Goal: Transaction & Acquisition: Purchase product/service

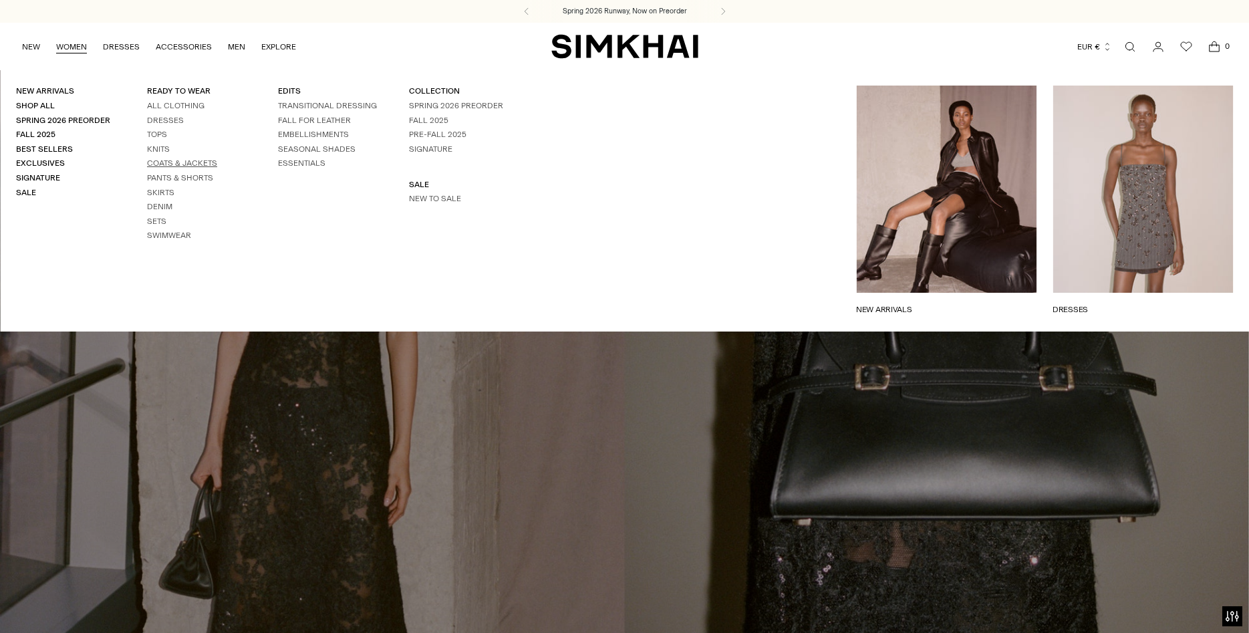
click at [185, 160] on link "Coats & Jackets" at bounding box center [182, 162] width 70 height 9
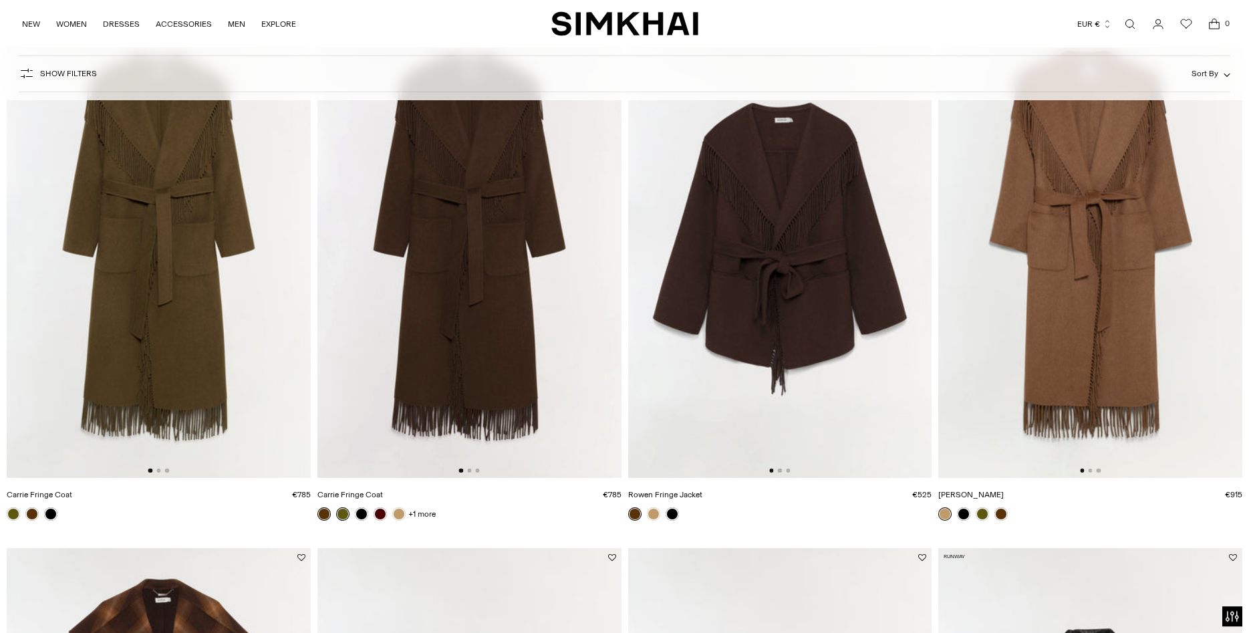
scroll to position [136, 0]
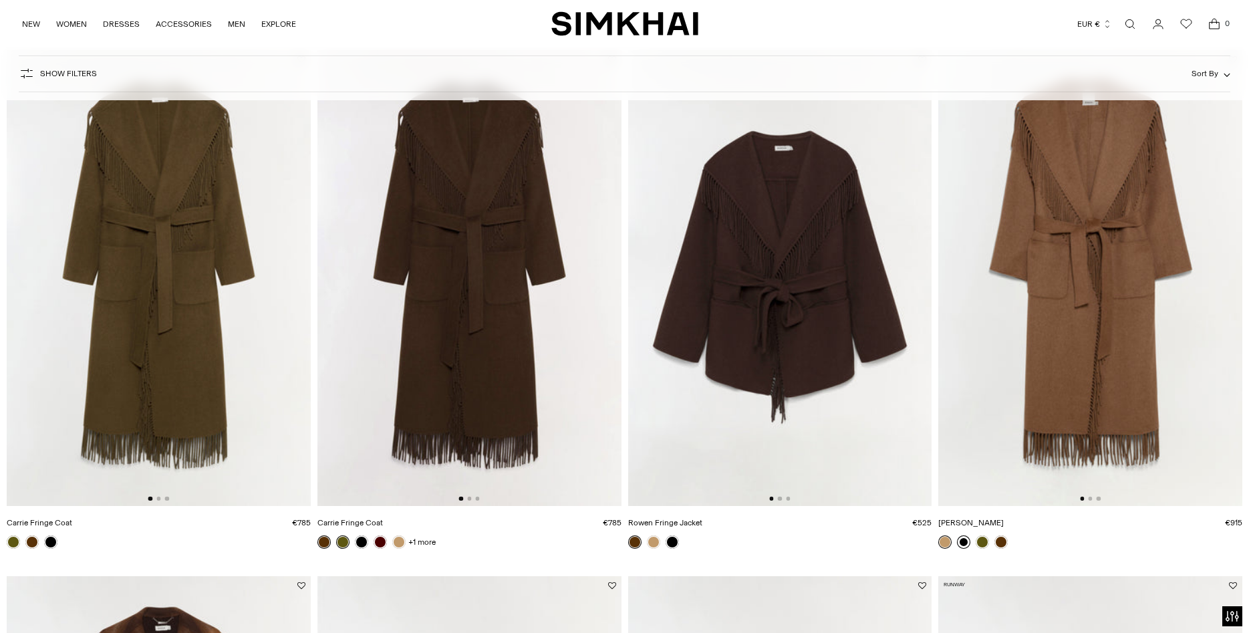
click at [968, 541] on link at bounding box center [963, 541] width 13 height 13
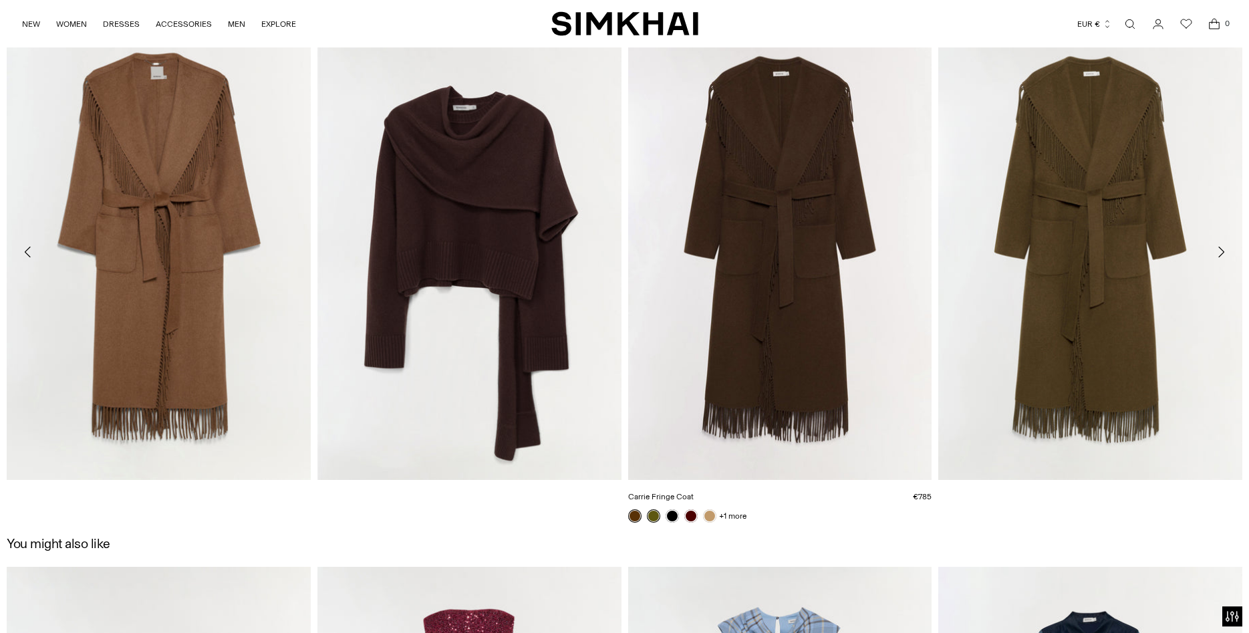
scroll to position [1977, 0]
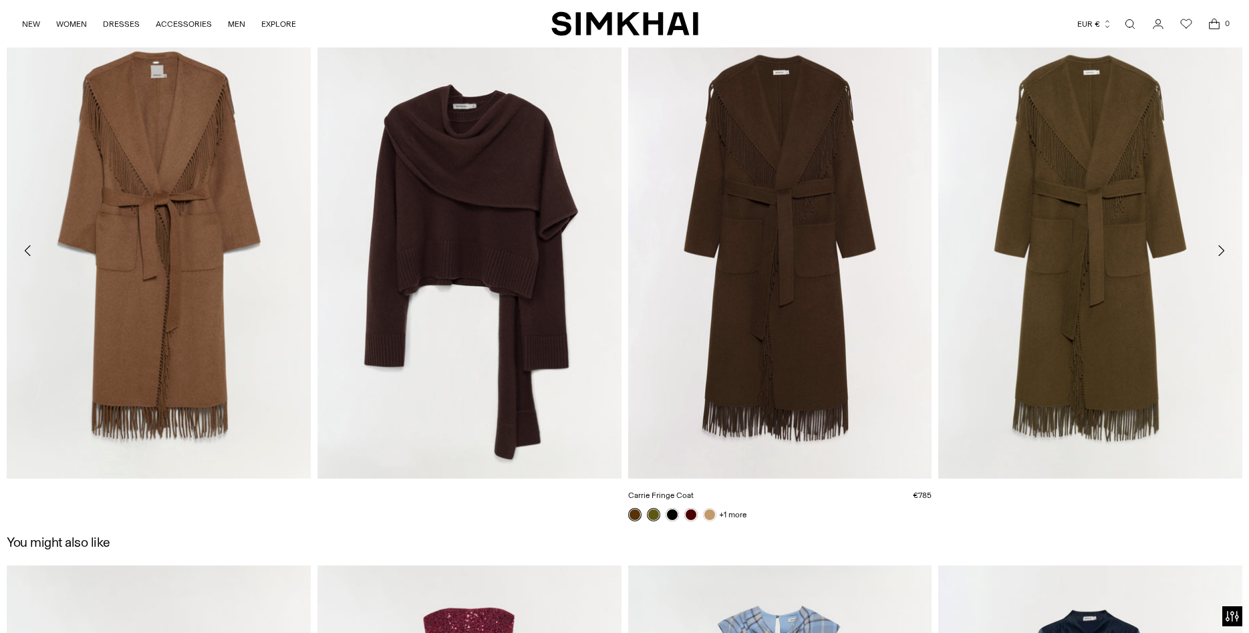
click at [694, 491] on link "Carrie Fringe Coat" at bounding box center [661, 495] width 66 height 9
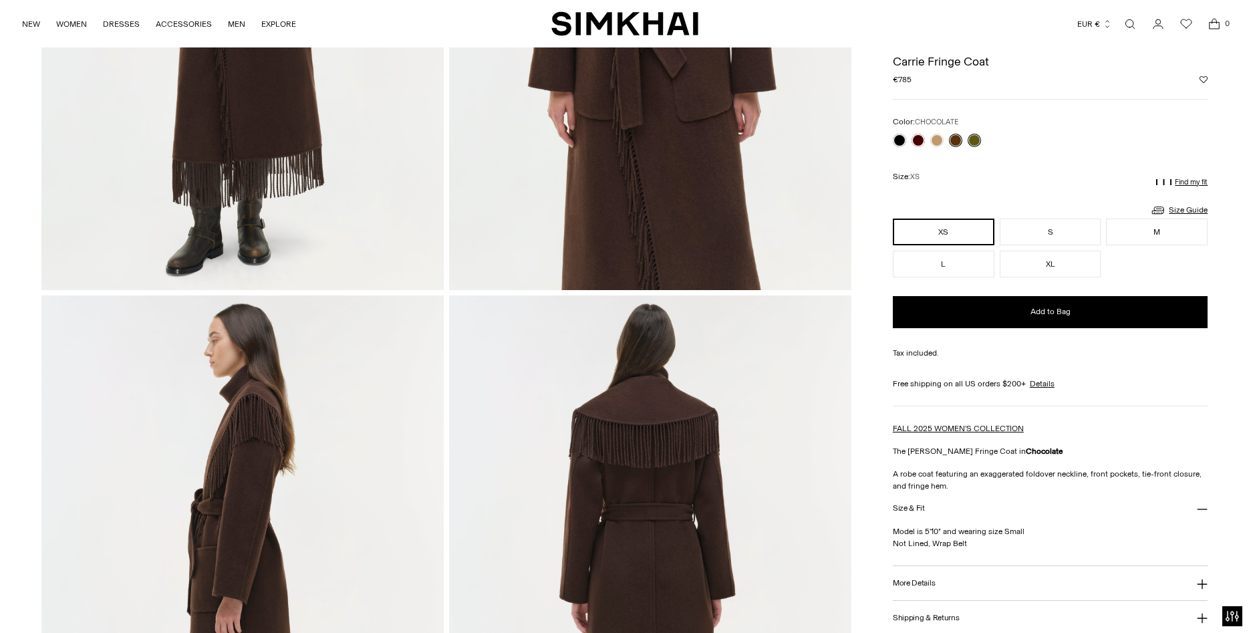
scroll to position [341, 0]
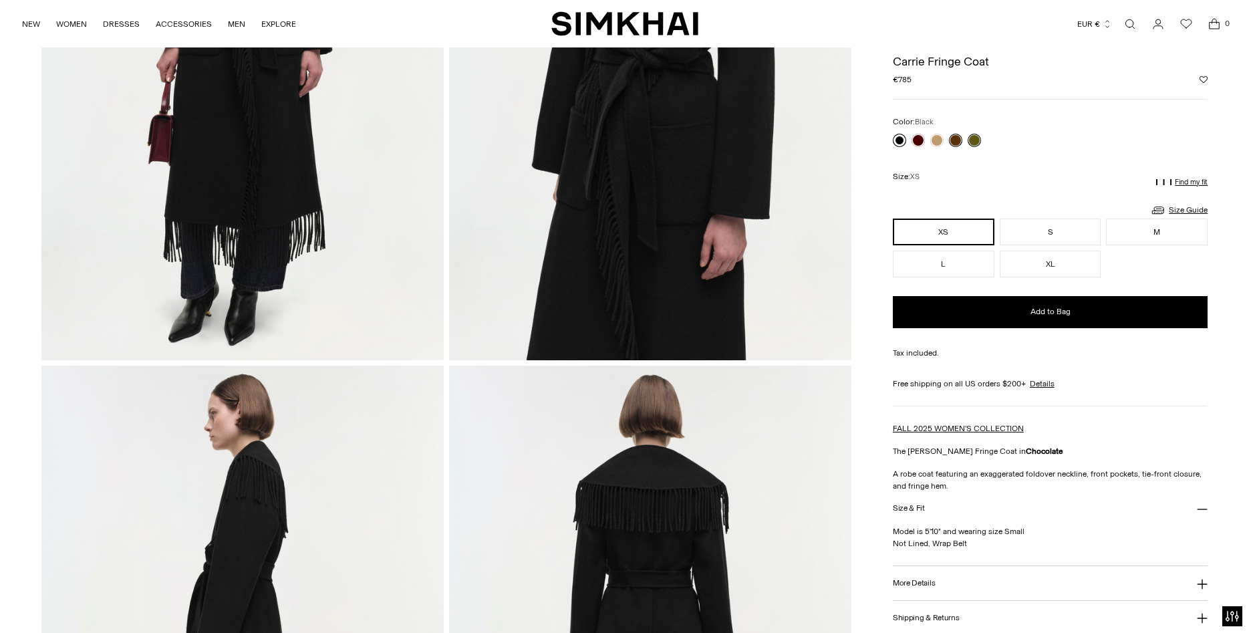
click at [899, 143] on link at bounding box center [899, 140] width 13 height 13
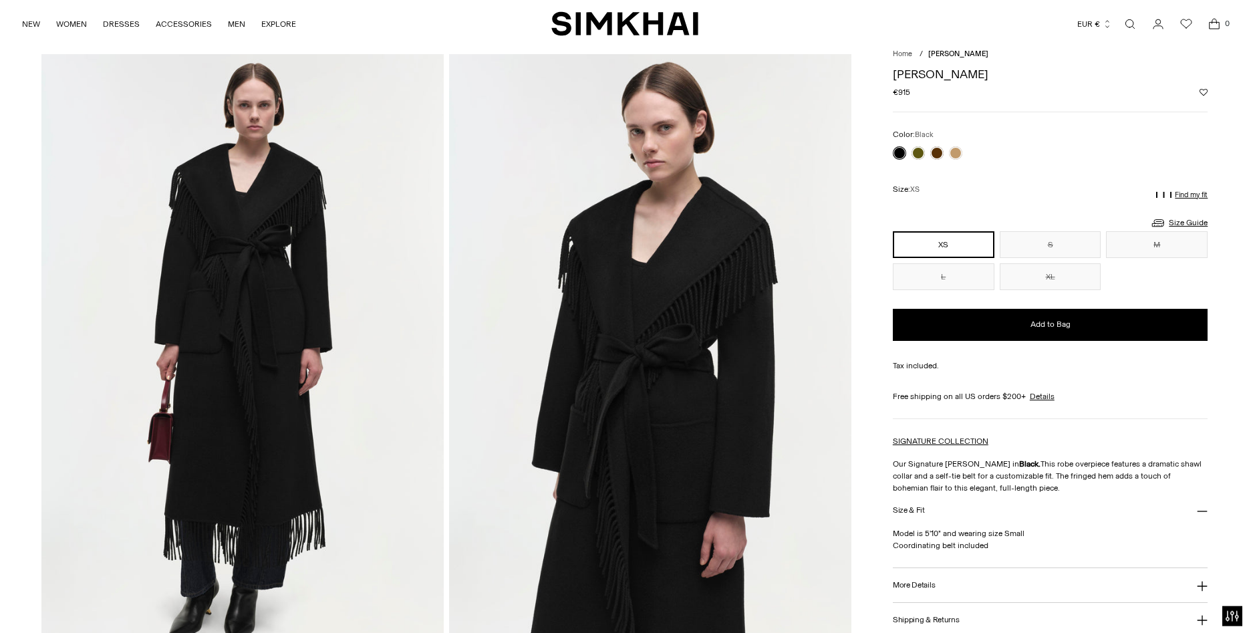
scroll to position [68, 0]
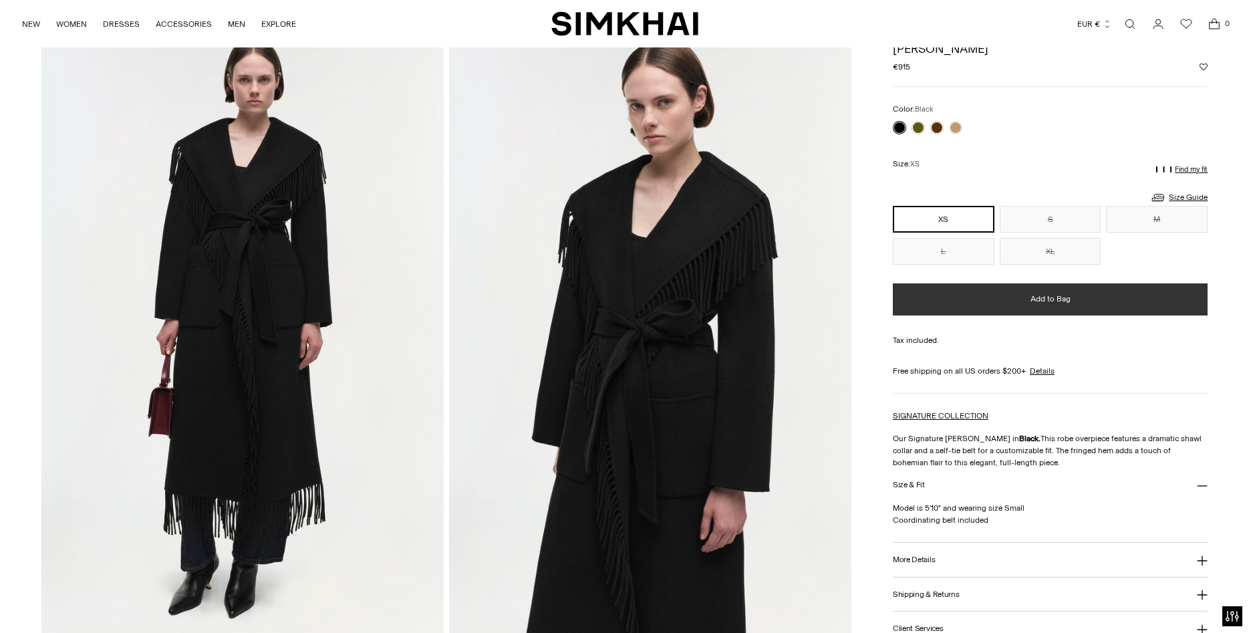
click at [1046, 306] on button "Add to Bag" at bounding box center [1050, 299] width 315 height 32
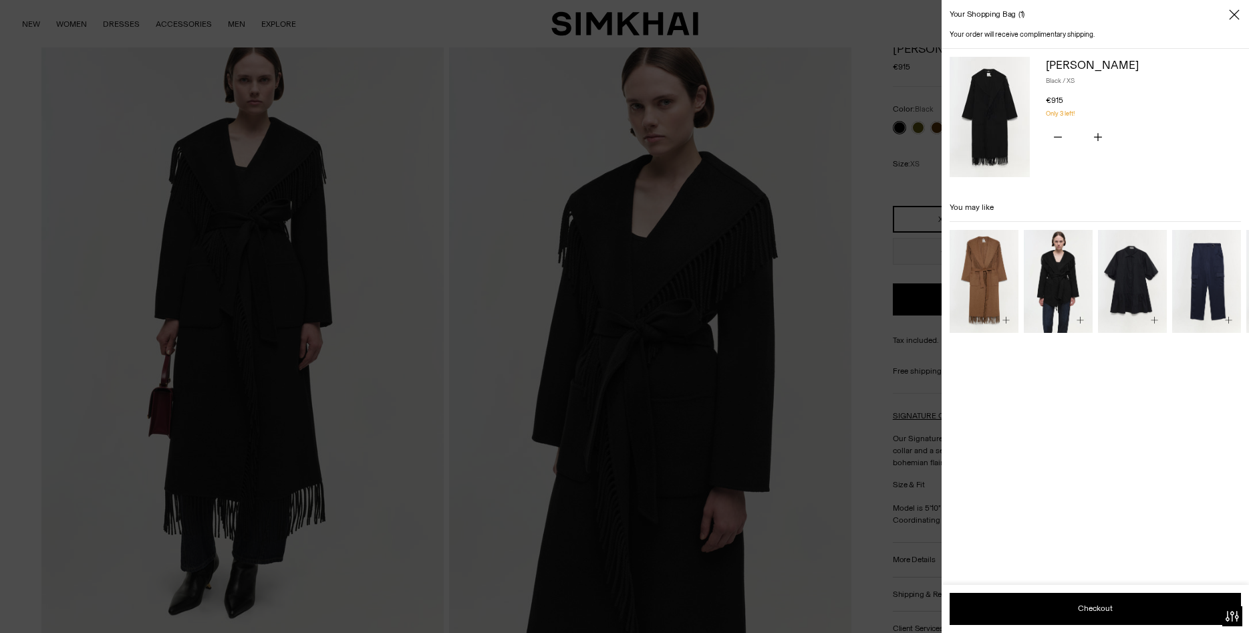
click at [1237, 15] on icon "Close" at bounding box center [1234, 14] width 11 height 13
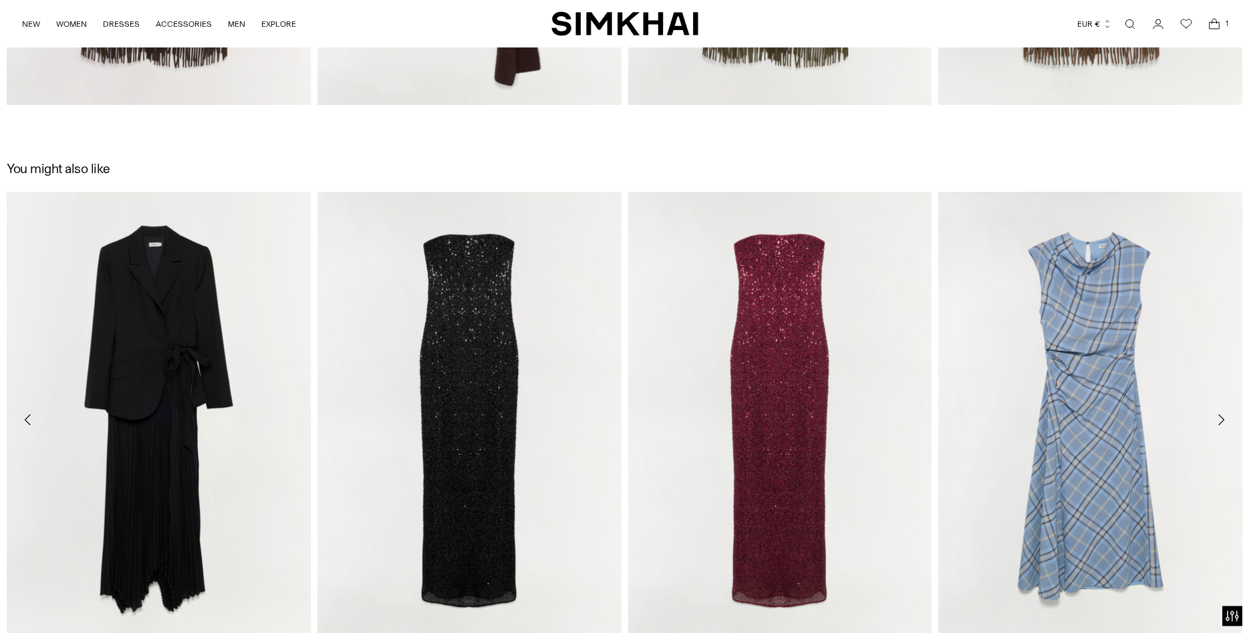
scroll to position [2322, 0]
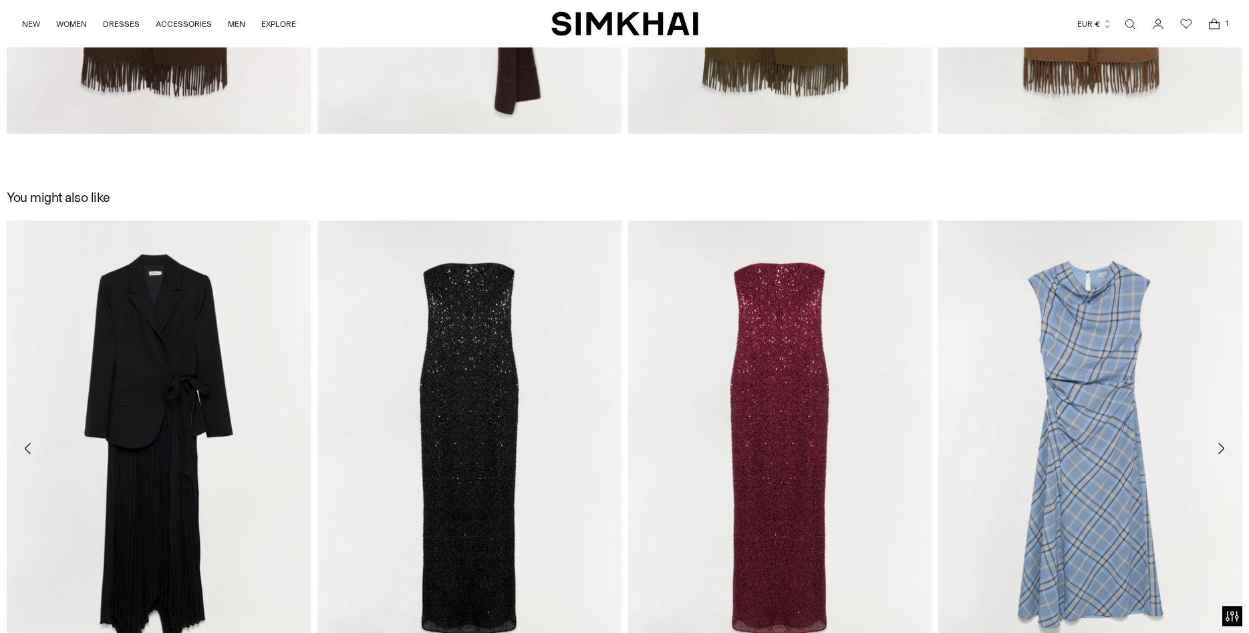
click at [26, 449] on icon "Move to previous carousel slide" at bounding box center [28, 448] width 6 height 11
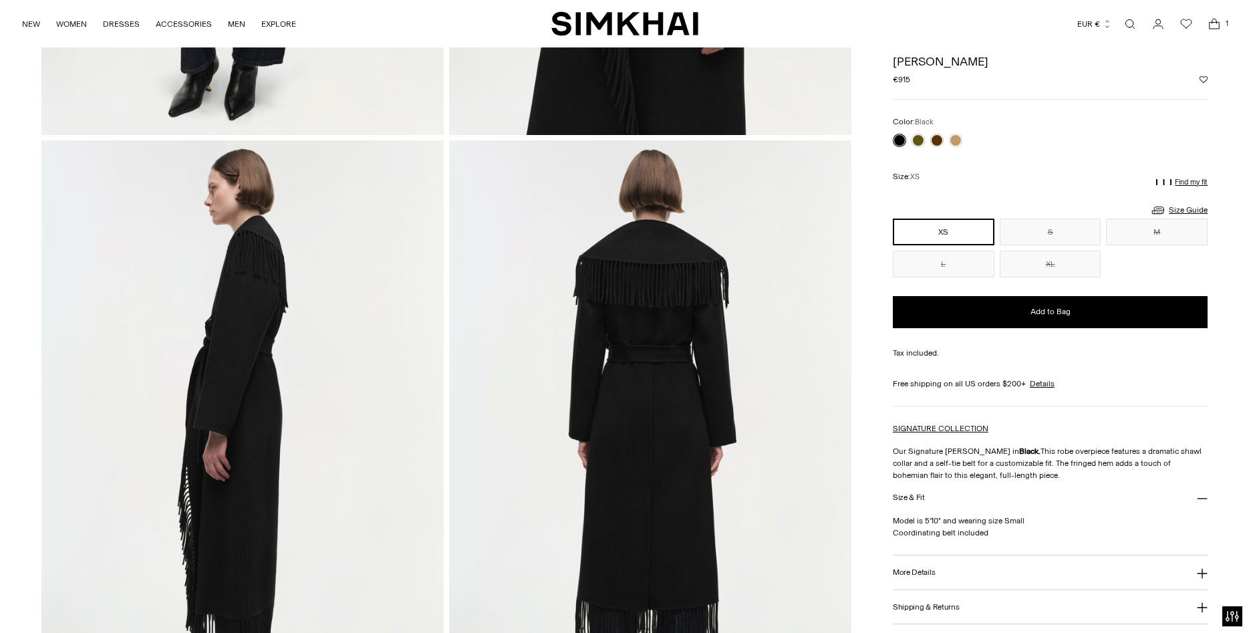
scroll to position [549, 0]
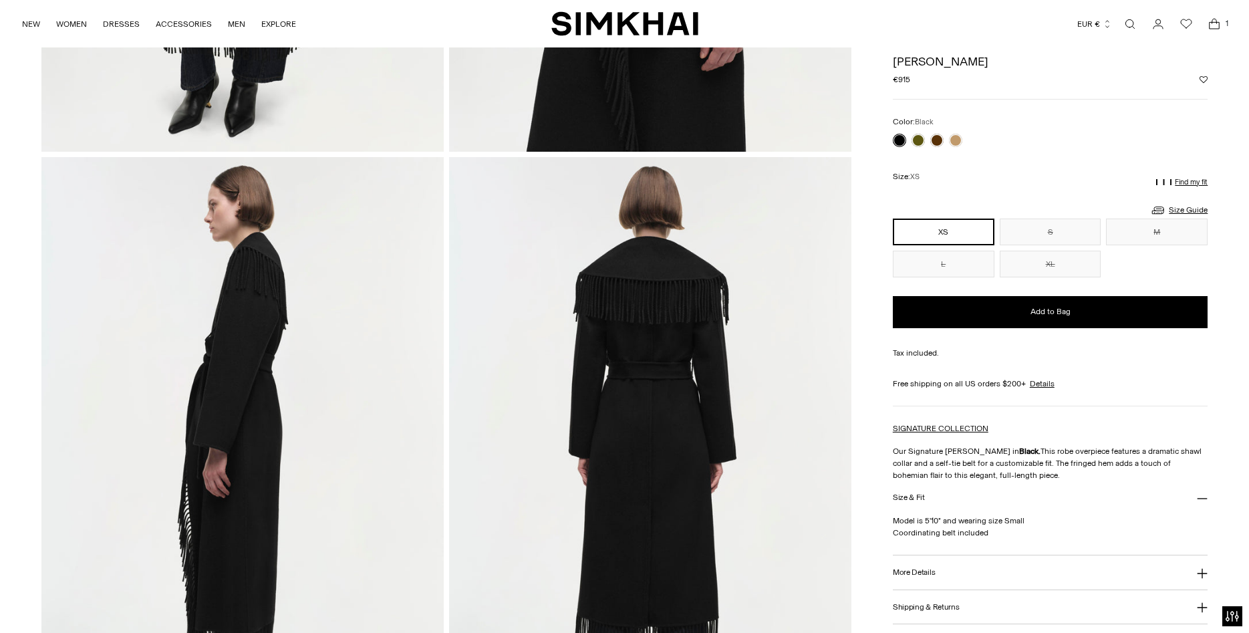
click at [1217, 23] on icon "Close" at bounding box center [1221, 28] width 10 height 10
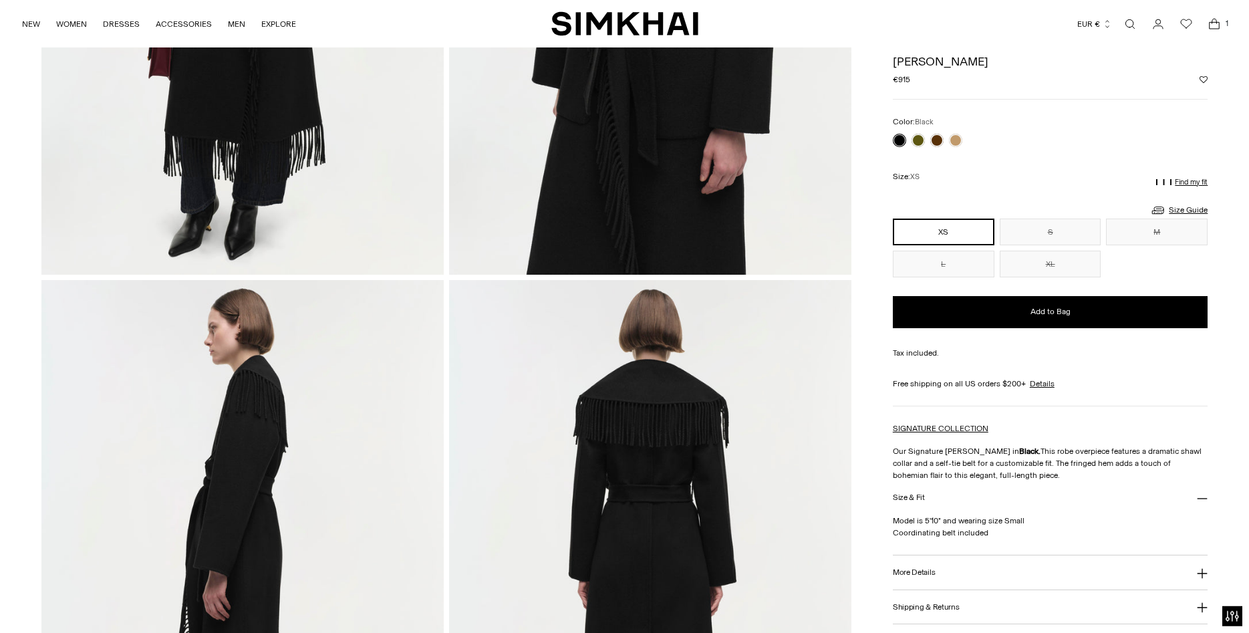
scroll to position [277, 0]
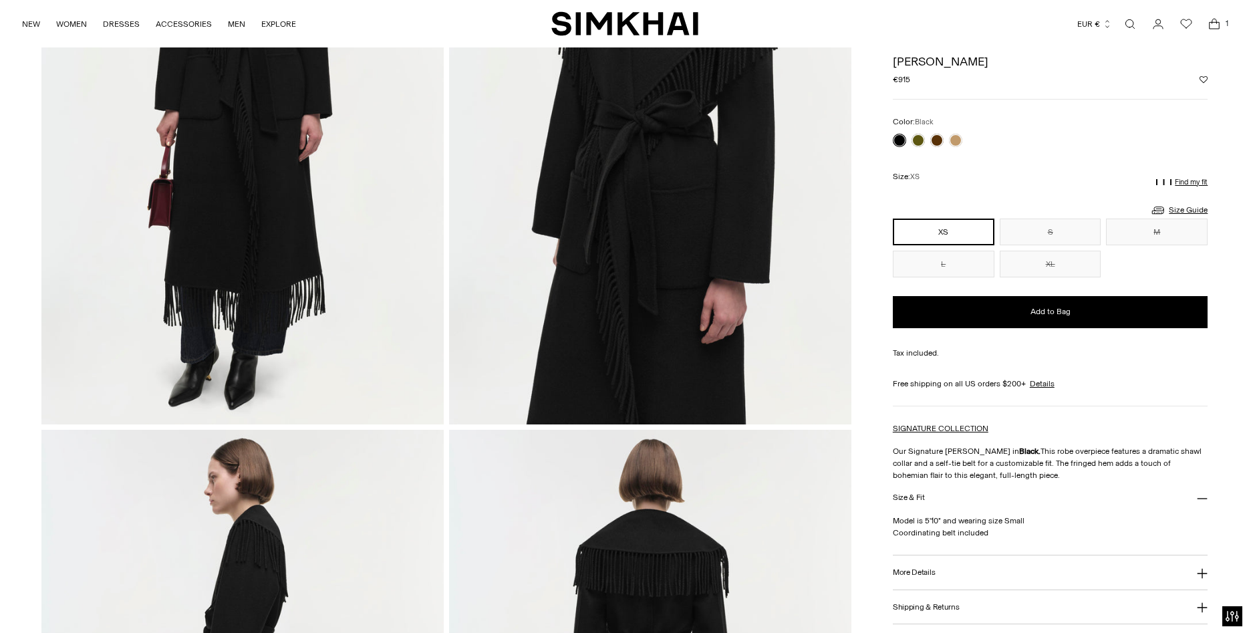
click at [1224, 21] on span "1" at bounding box center [1227, 23] width 12 height 12
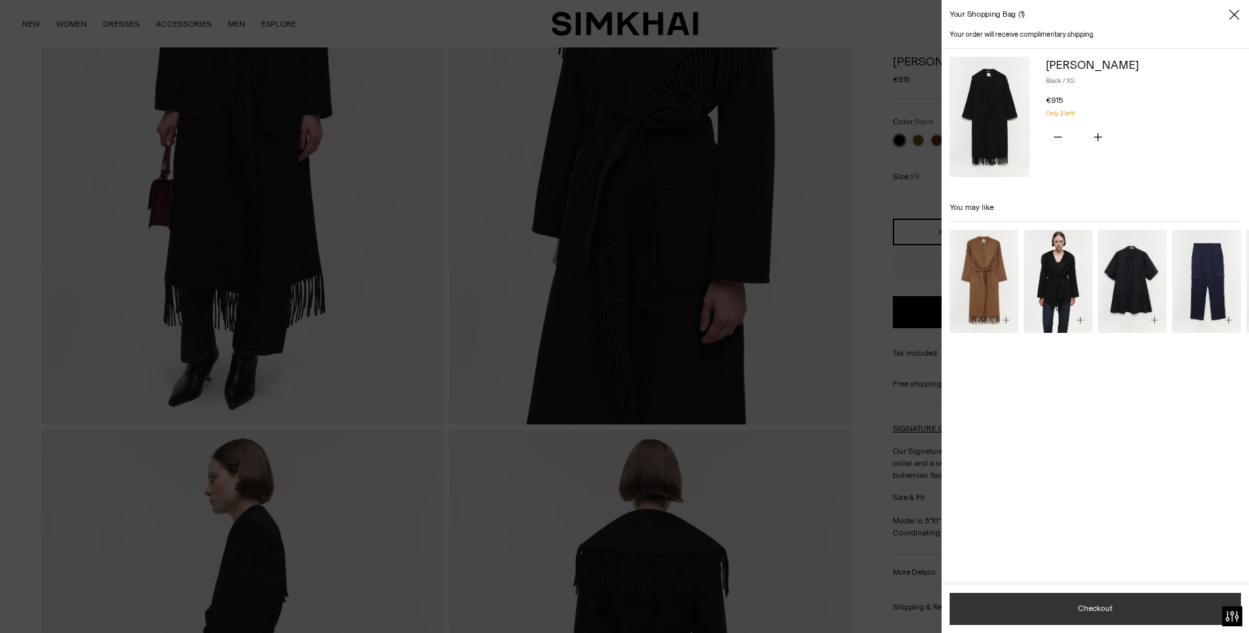
click at [1103, 606] on button "Checkout" at bounding box center [1095, 609] width 291 height 32
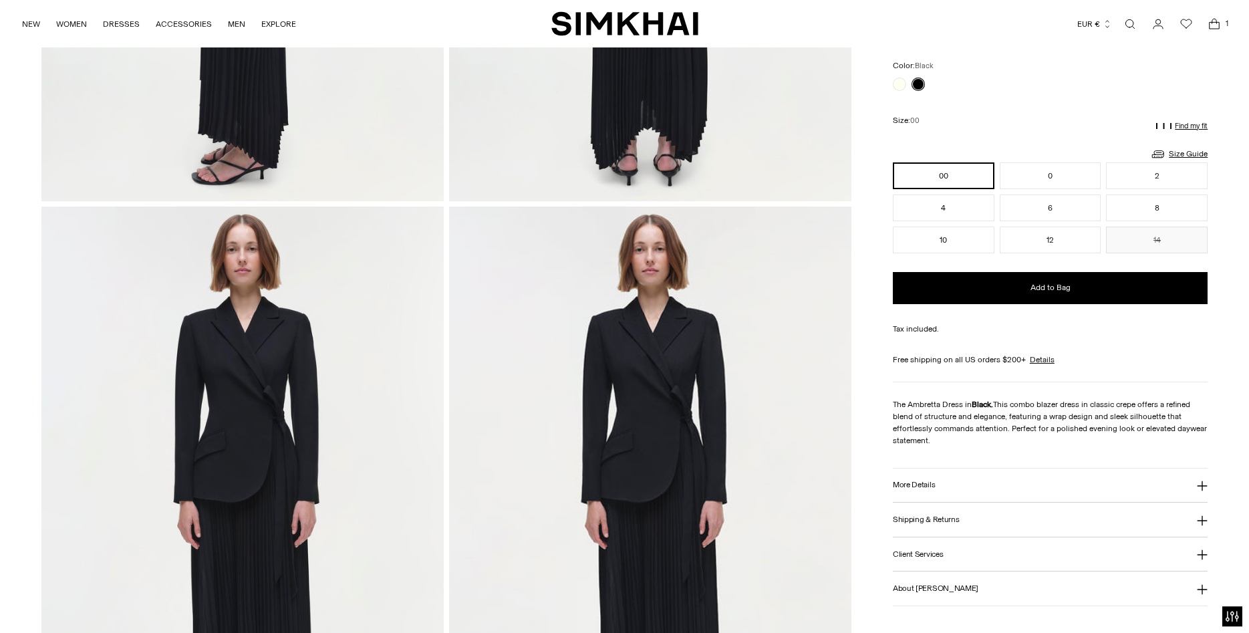
scroll to position [1159, 0]
